Goal: Information Seeking & Learning: Learn about a topic

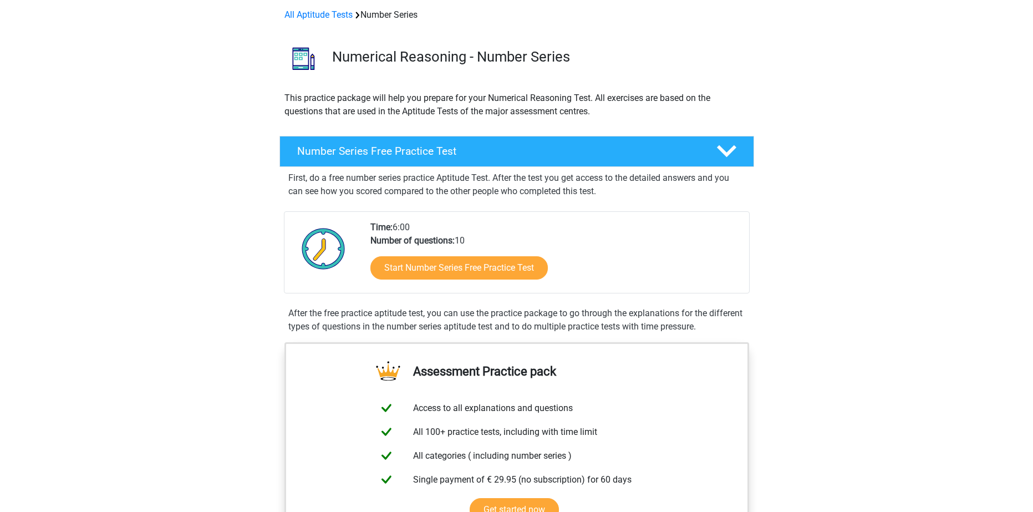
scroll to position [166, 0]
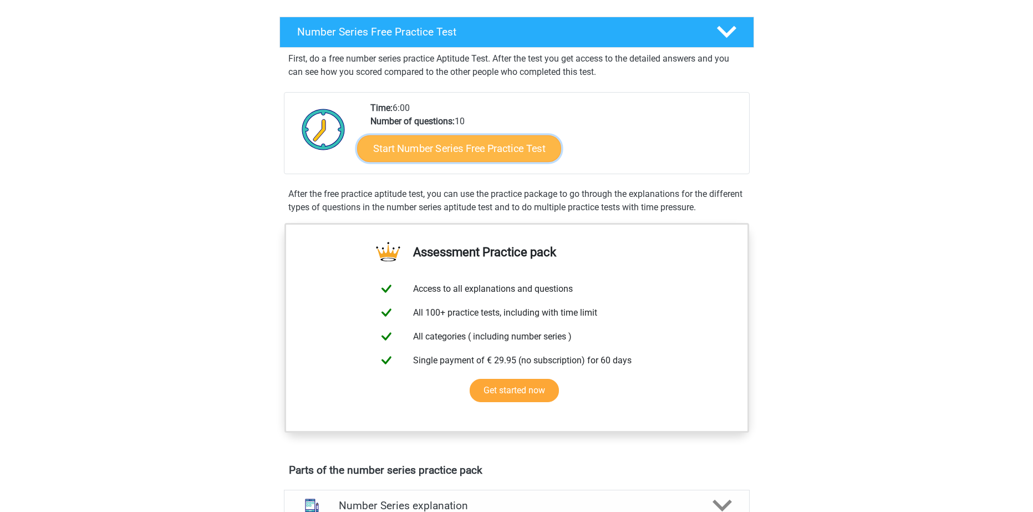
click at [433, 149] on link "Start Number Series Free Practice Test" at bounding box center [459, 148] width 204 height 27
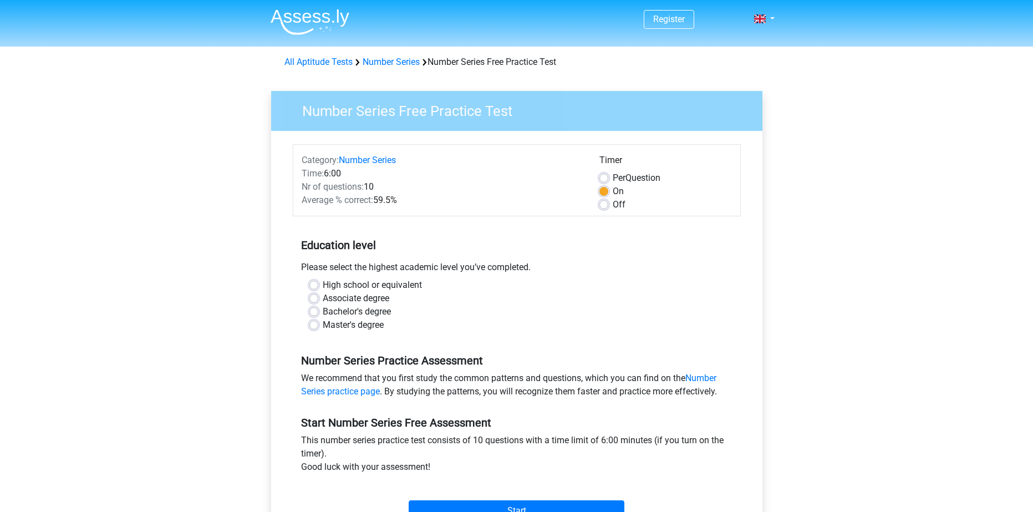
click at [323, 315] on label "Bachelor's degree" at bounding box center [357, 311] width 68 height 13
click at [315, 315] on input "Bachelor's degree" at bounding box center [313, 310] width 9 height 11
radio input "true"
click at [323, 302] on label "Associate degree" at bounding box center [356, 298] width 67 height 13
click at [312, 302] on input "Associate degree" at bounding box center [313, 297] width 9 height 11
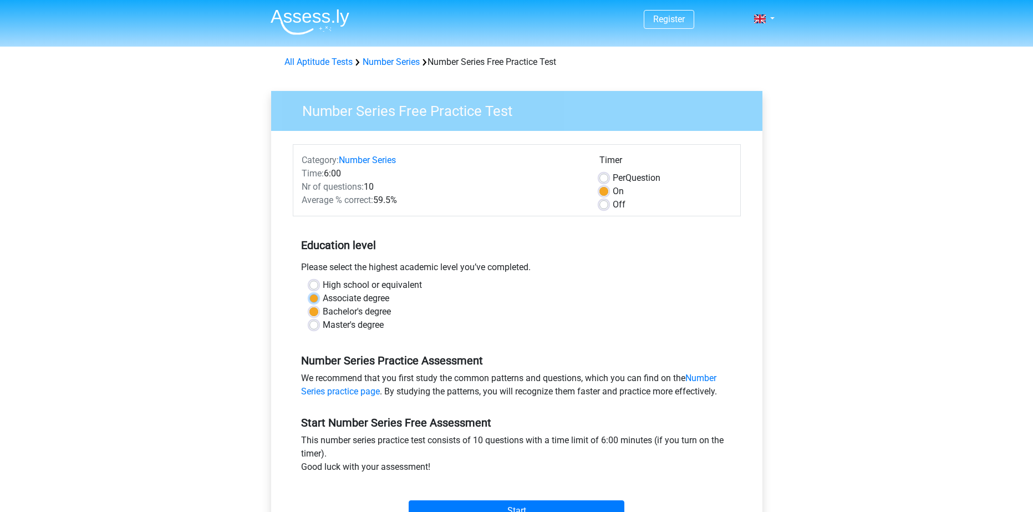
radio input "true"
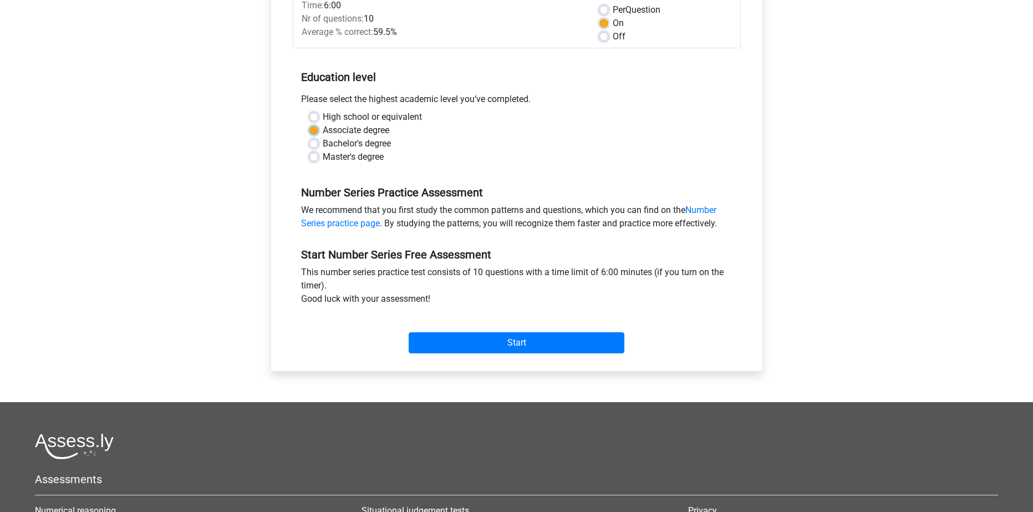
scroll to position [222, 0]
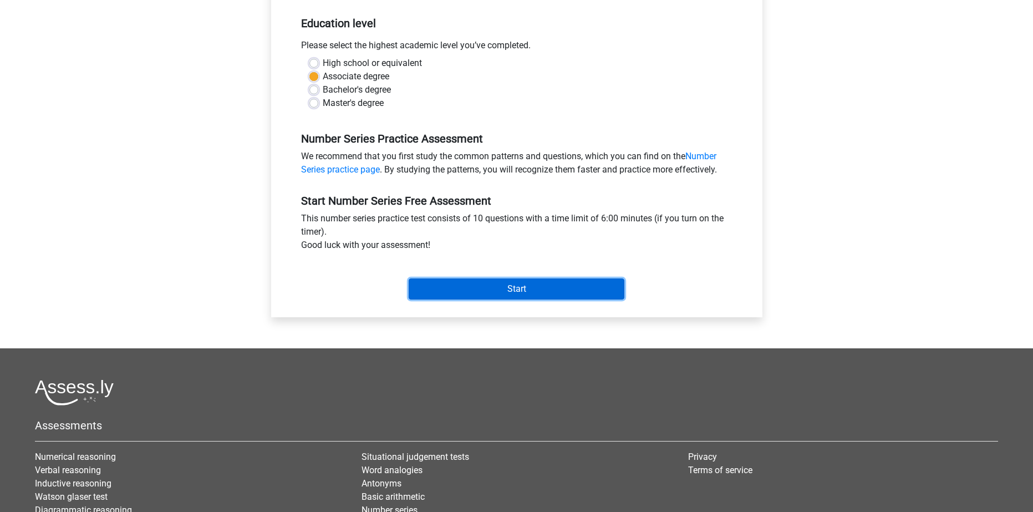
click at [535, 295] on input "Start" at bounding box center [517, 288] width 216 height 21
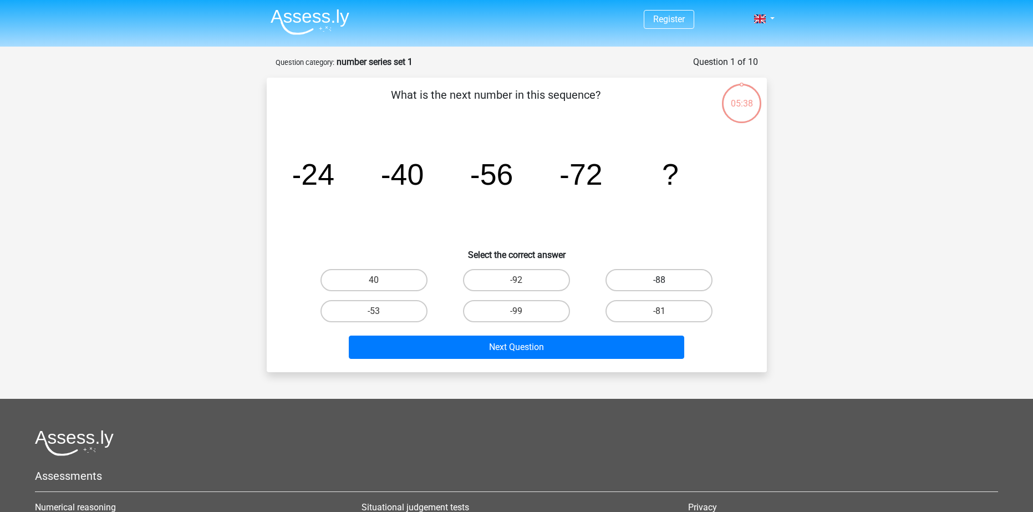
drag, startPoint x: 657, startPoint y: 285, endPoint x: 726, endPoint y: 285, distance: 68.7
click at [657, 285] on label "-88" at bounding box center [658, 280] width 107 height 22
click at [659, 285] on input "-88" at bounding box center [662, 283] width 7 height 7
radio input "true"
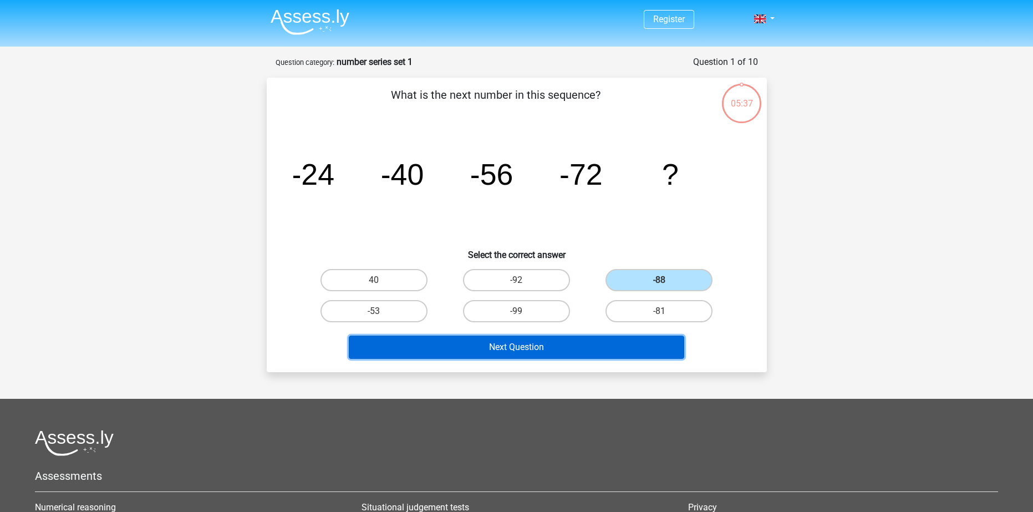
click at [596, 354] on button "Next Question" at bounding box center [516, 346] width 335 height 23
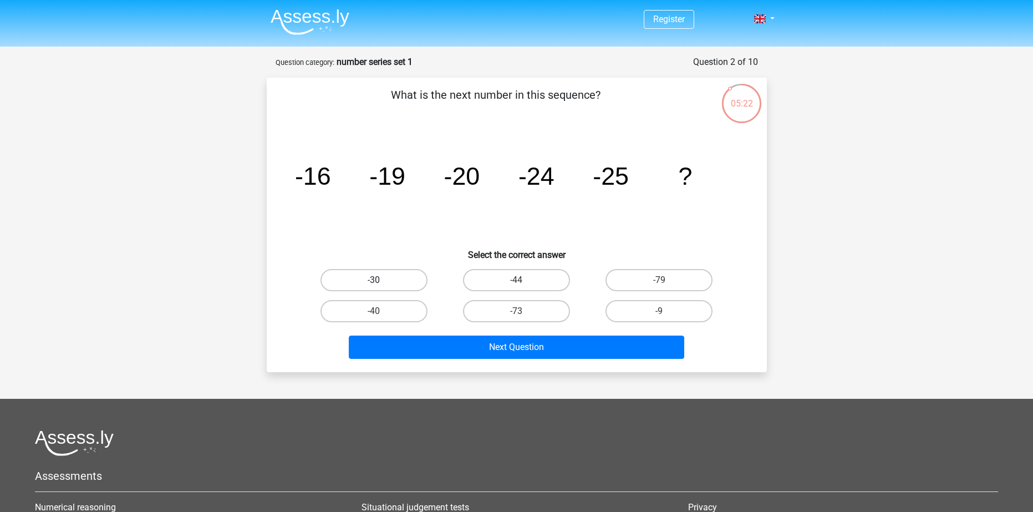
click at [393, 272] on label "-30" at bounding box center [373, 280] width 107 height 22
click at [381, 280] on input "-30" at bounding box center [377, 283] width 7 height 7
radio input "true"
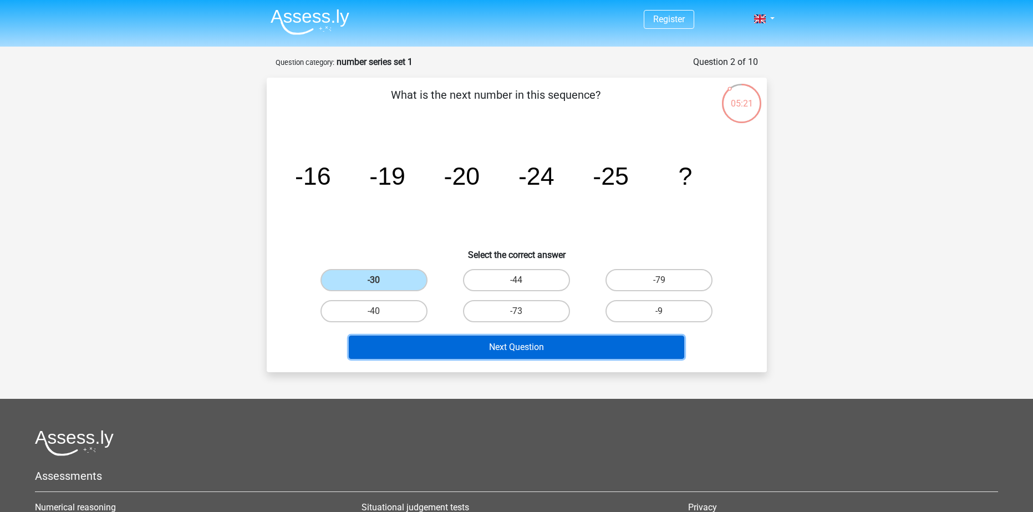
click at [555, 340] on button "Next Question" at bounding box center [516, 346] width 335 height 23
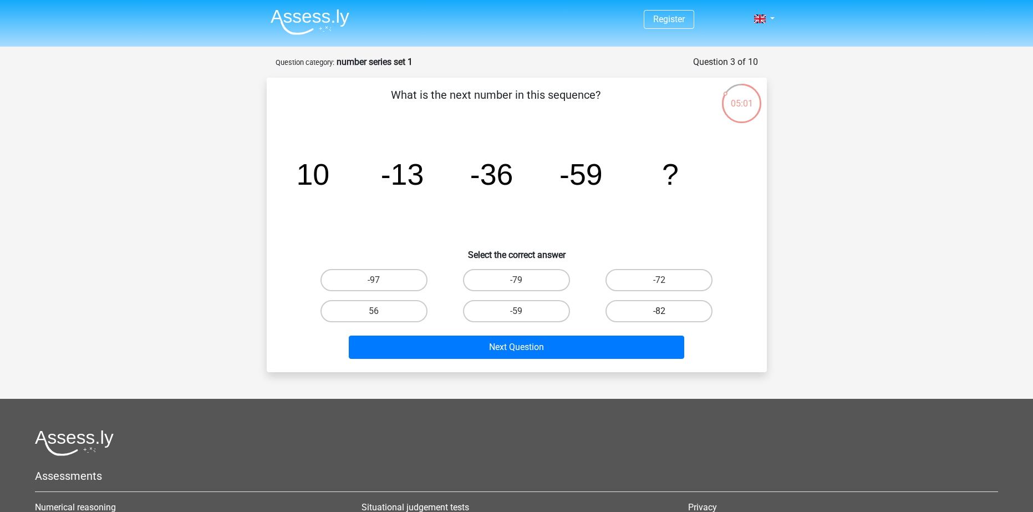
click at [648, 308] on label "-82" at bounding box center [658, 311] width 107 height 22
click at [659, 311] on input "-82" at bounding box center [662, 314] width 7 height 7
radio input "true"
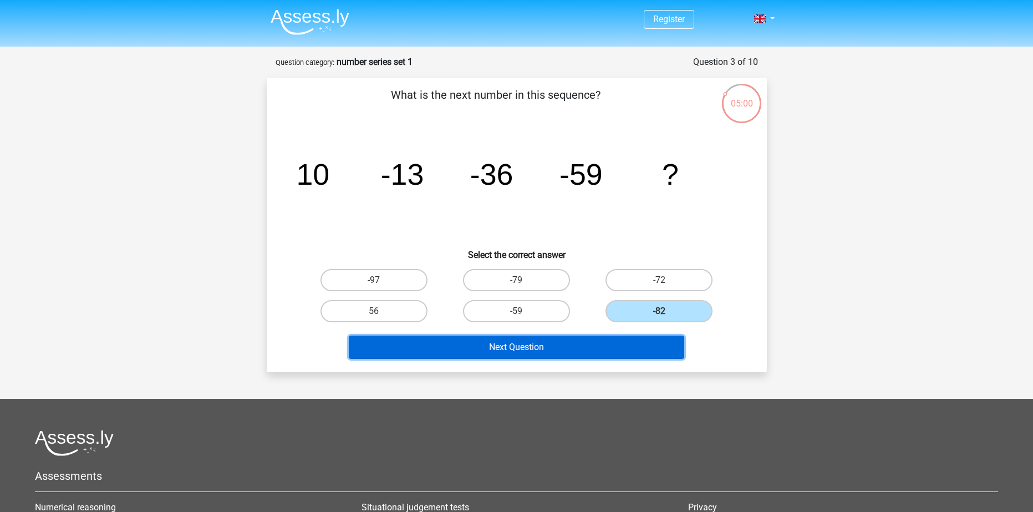
click at [603, 343] on button "Next Question" at bounding box center [516, 346] width 335 height 23
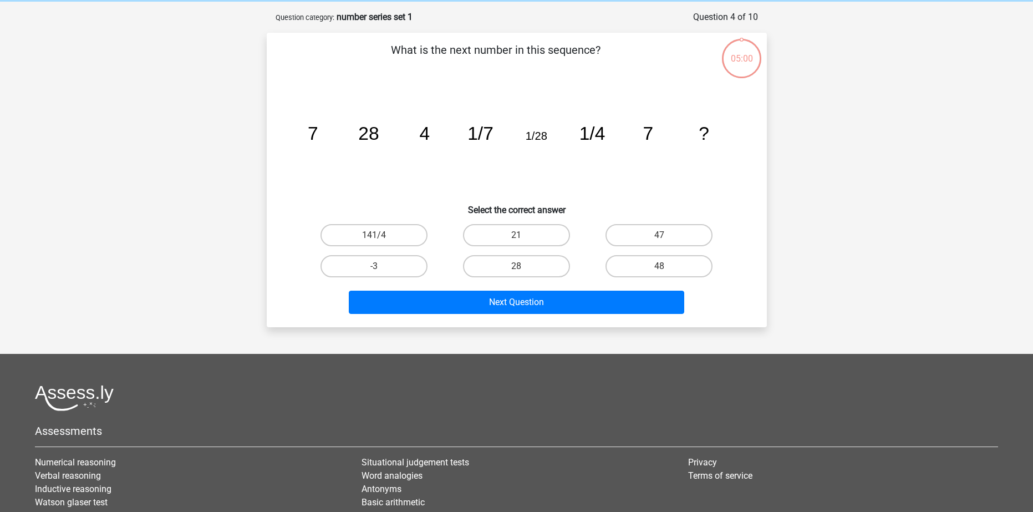
scroll to position [55, 0]
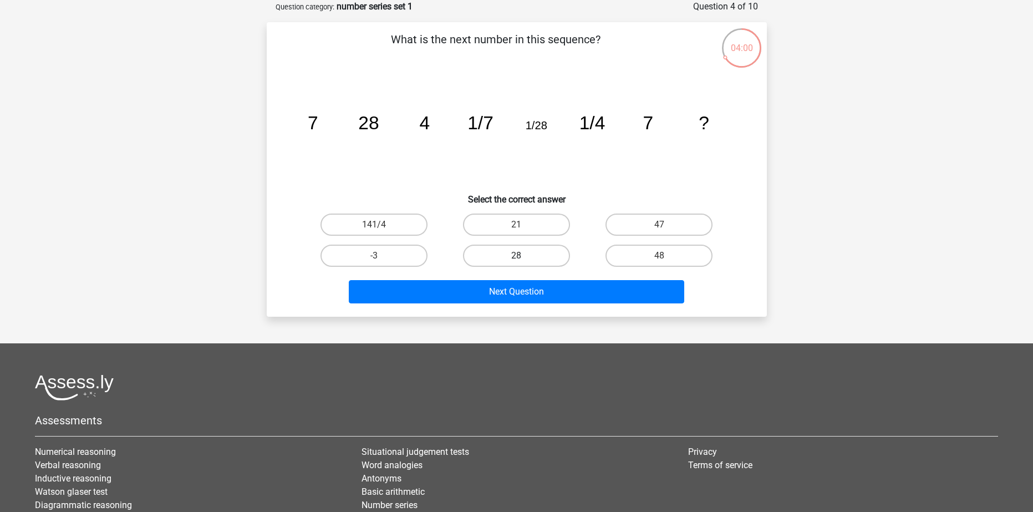
click at [537, 251] on label "28" at bounding box center [516, 255] width 107 height 22
click at [523, 256] on input "28" at bounding box center [519, 259] width 7 height 7
radio input "true"
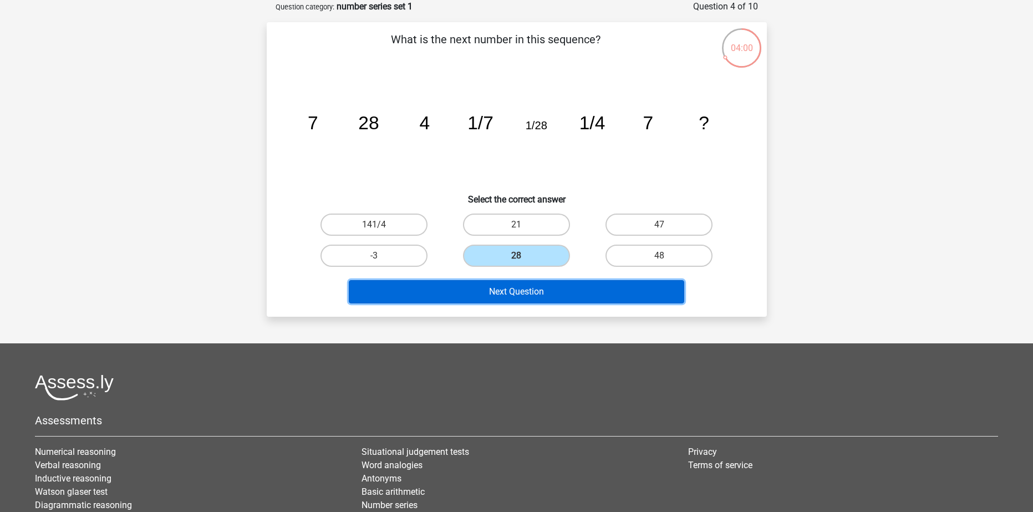
click at [542, 295] on button "Next Question" at bounding box center [516, 291] width 335 height 23
